Goal: Find specific page/section: Find specific page/section

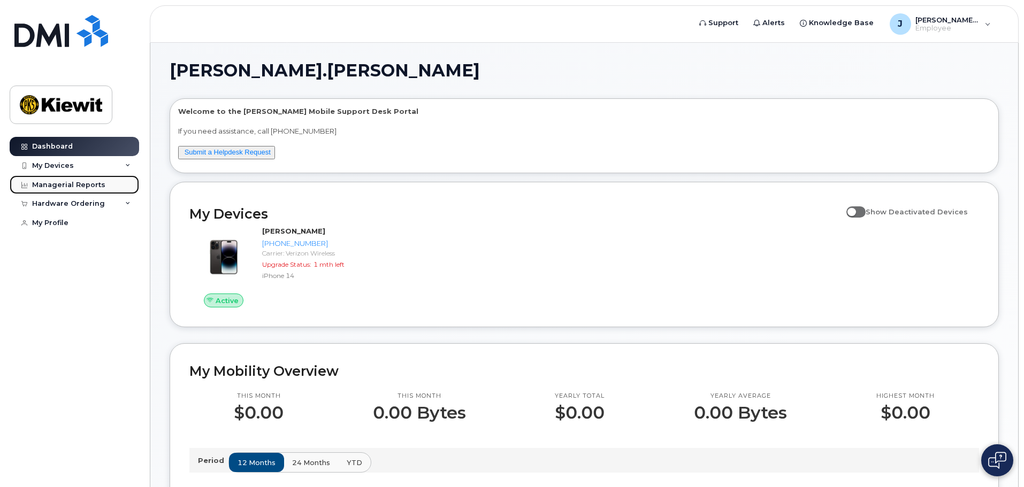
click at [89, 188] on div "Managerial Reports" at bounding box center [68, 185] width 73 height 9
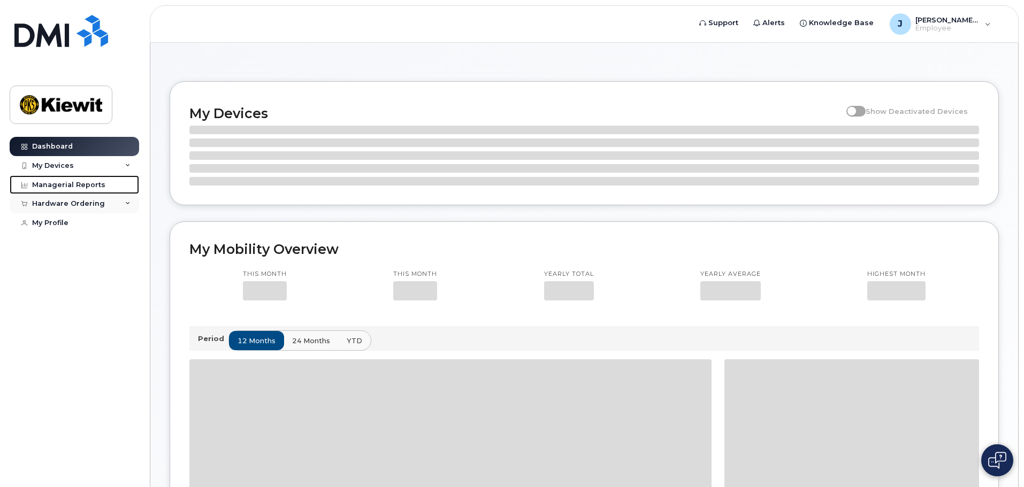
drag, startPoint x: 73, startPoint y: 190, endPoint x: 132, endPoint y: 204, distance: 60.6
click at [73, 190] on link "Managerial Reports" at bounding box center [74, 184] width 129 height 19
click at [94, 185] on div "Managerial Reports" at bounding box center [68, 185] width 73 height 9
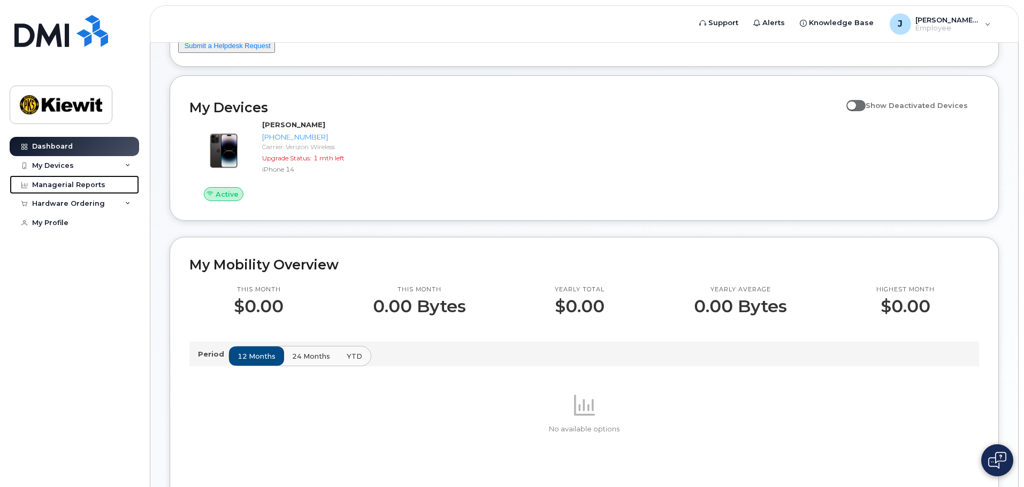
scroll to position [107, 0]
click at [76, 185] on div "Managerial Reports" at bounding box center [68, 185] width 73 height 9
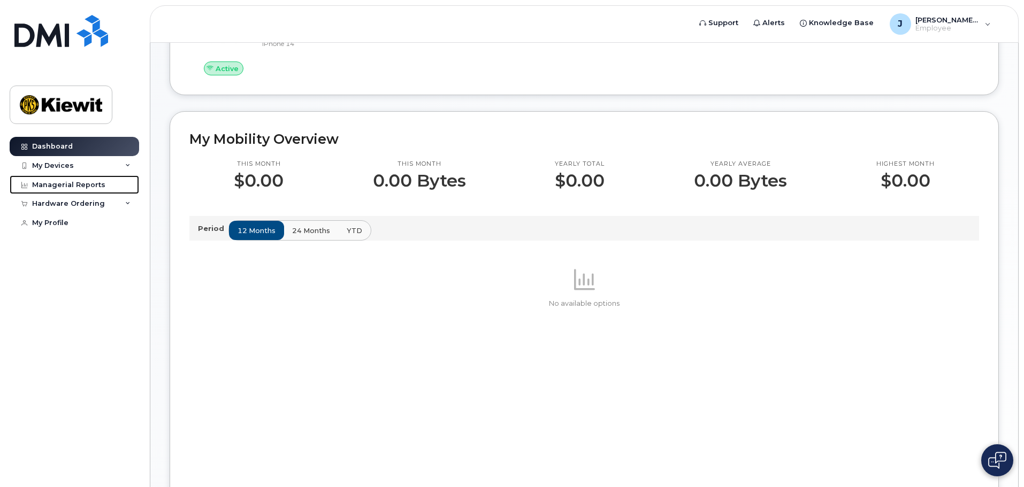
scroll to position [507, 0]
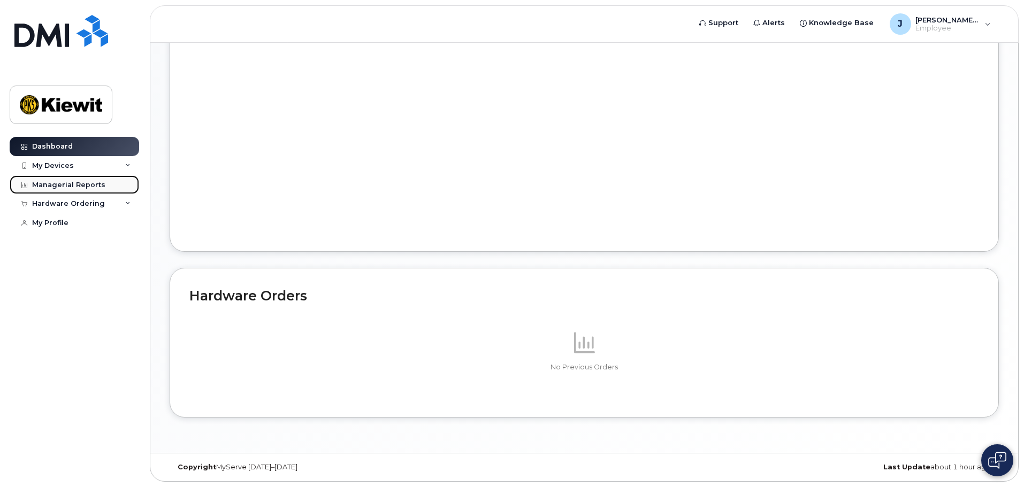
click at [72, 189] on div "Managerial Reports" at bounding box center [68, 185] width 73 height 9
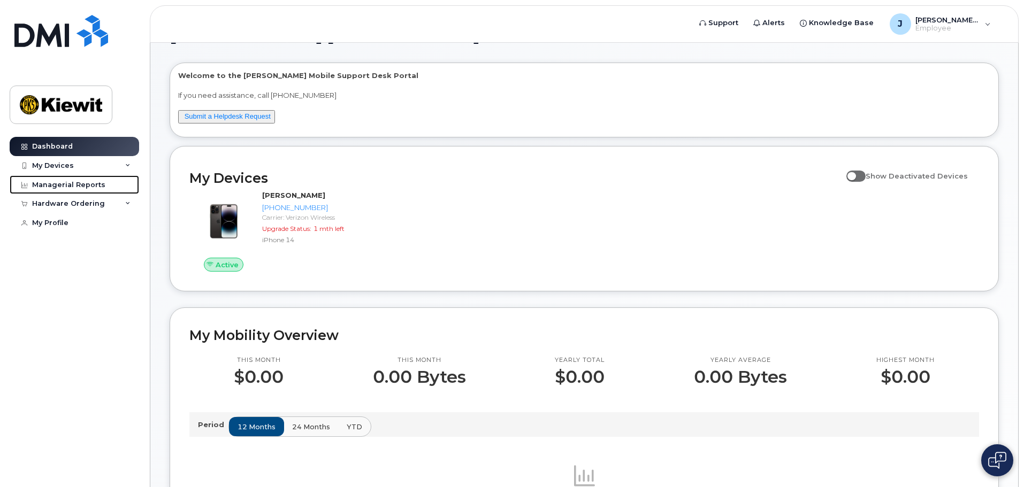
scroll to position [0, 0]
